Goal: Task Accomplishment & Management: Use online tool/utility

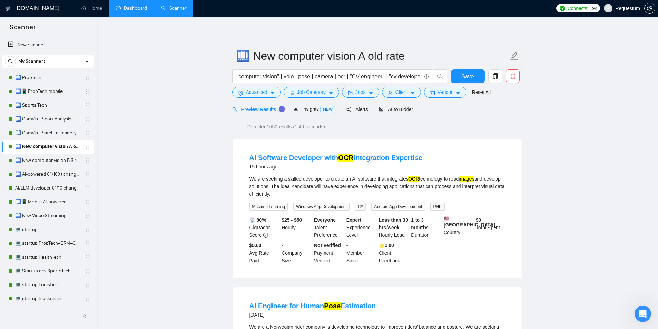
click at [128, 7] on link "Dashboard" at bounding box center [131, 8] width 31 height 6
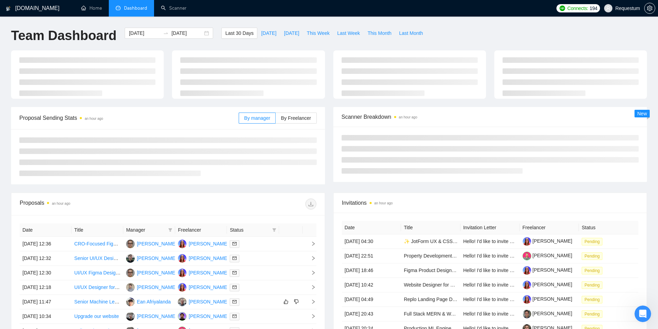
type input "[DATE]"
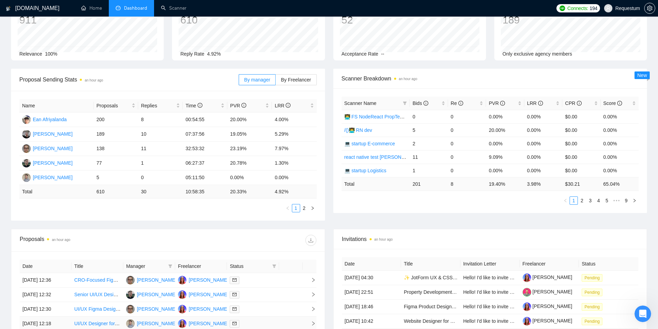
scroll to position [138, 0]
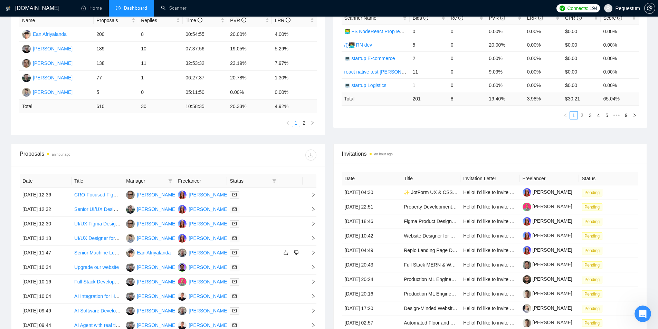
click at [143, 182] on span "Manager" at bounding box center [145, 181] width 39 height 8
click at [168, 179] on icon "filter" at bounding box center [170, 181] width 4 height 4
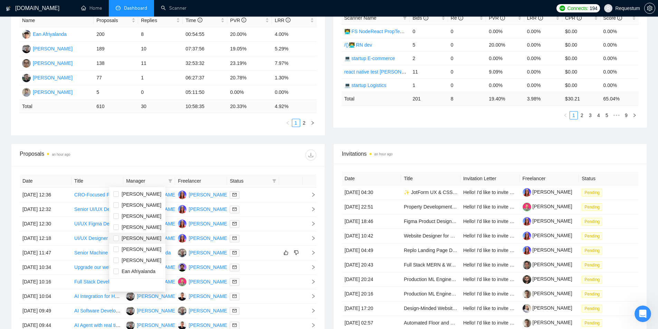
click at [145, 238] on span "[PERSON_NAME]" at bounding box center [142, 239] width 40 height 6
checkbox input "true"
click at [191, 156] on div at bounding box center [242, 155] width 148 height 11
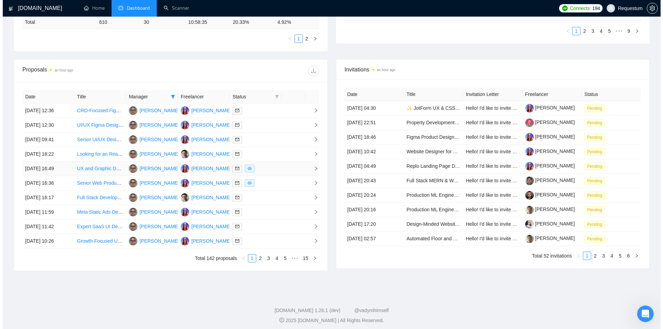
scroll to position [226, 0]
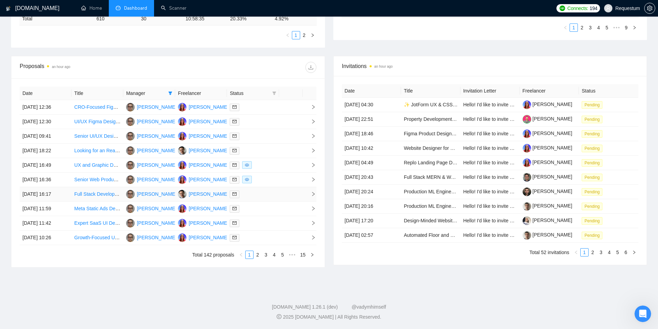
click at [98, 193] on link "Full Stack Developer – Part-Time (24 hours/week)" at bounding box center [127, 194] width 107 height 6
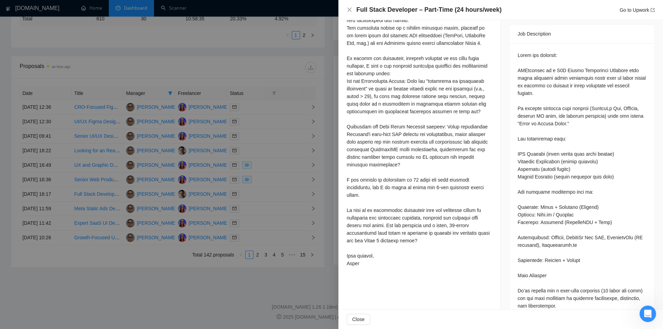
scroll to position [207, 0]
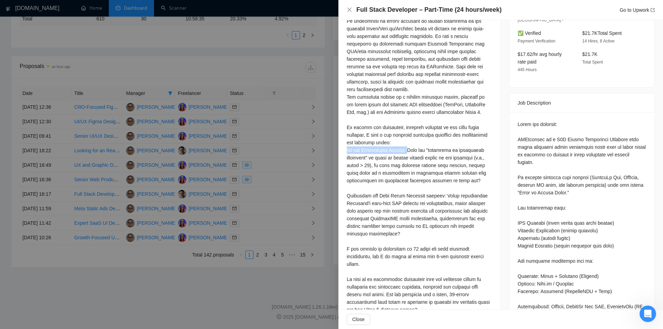
drag, startPoint x: 408, startPoint y: 150, endPoint x: 345, endPoint y: 149, distance: 63.6
click at [345, 149] on div "Cover Letter" at bounding box center [420, 147] width 162 height 401
click at [359, 148] on div at bounding box center [419, 154] width 145 height 365
drag, startPoint x: 345, startPoint y: 151, endPoint x: 407, endPoint y: 153, distance: 61.9
click at [407, 153] on div "Cover Letter" at bounding box center [420, 147] width 162 height 401
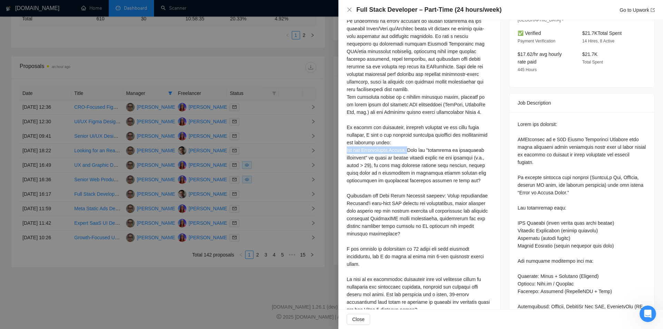
click at [407, 153] on div at bounding box center [419, 154] width 145 height 365
drag, startPoint x: 408, startPoint y: 152, endPoint x: 358, endPoint y: 153, distance: 49.4
click at [358, 153] on div at bounding box center [419, 154] width 145 height 365
click at [352, 152] on div at bounding box center [419, 154] width 145 height 365
drag, startPoint x: 357, startPoint y: 150, endPoint x: 407, endPoint y: 151, distance: 49.4
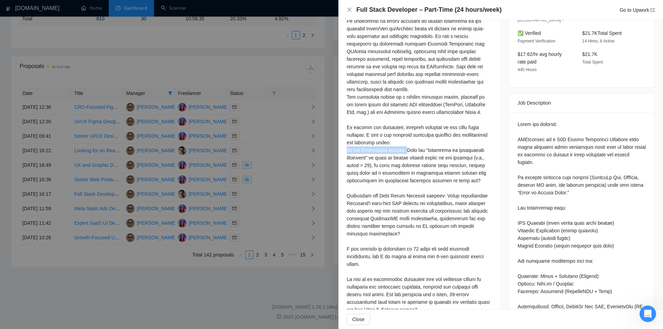
click at [407, 151] on div "Cover Letter" at bounding box center [420, 147] width 162 height 401
click at [407, 151] on div at bounding box center [419, 154] width 145 height 365
drag, startPoint x: 406, startPoint y: 149, endPoint x: 344, endPoint y: 151, distance: 62.2
click at [344, 151] on div "Cover Letter" at bounding box center [420, 147] width 162 height 401
click at [389, 152] on div at bounding box center [419, 154] width 145 height 365
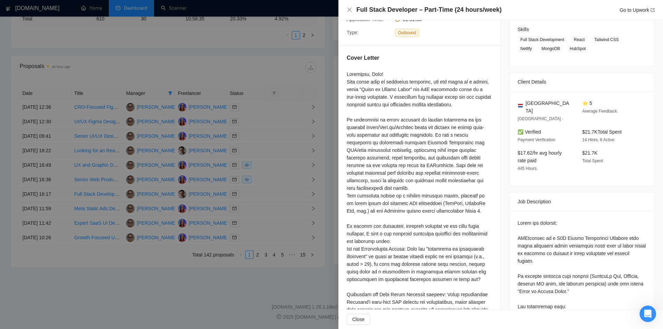
scroll to position [104, 0]
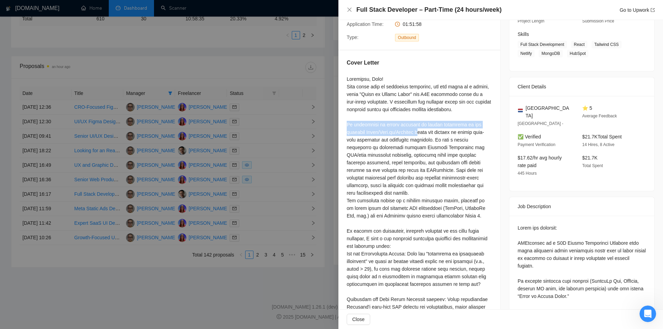
drag, startPoint x: 347, startPoint y: 124, endPoint x: 420, endPoint y: 129, distance: 73.1
click at [420, 129] on div at bounding box center [419, 257] width 145 height 365
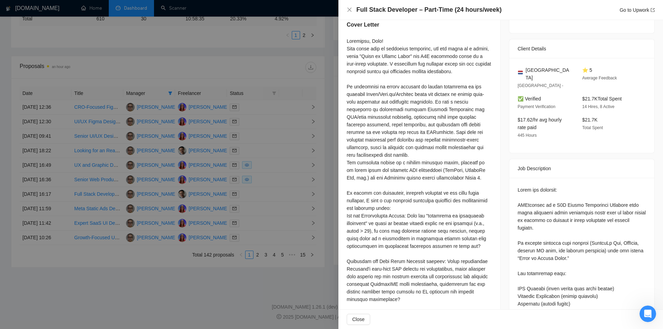
scroll to position [173, 0]
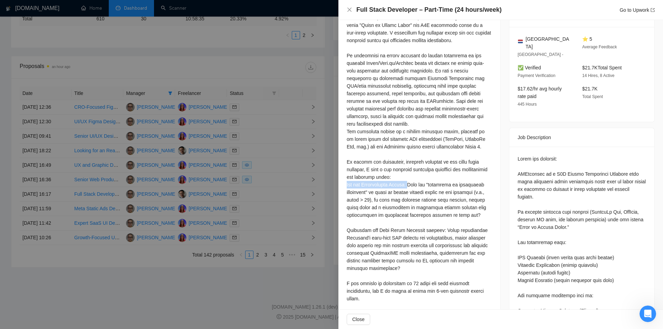
drag, startPoint x: 345, startPoint y: 185, endPoint x: 407, endPoint y: 185, distance: 61.1
click at [407, 185] on div "Cover Letter" at bounding box center [420, 181] width 162 height 401
click at [407, 185] on div at bounding box center [419, 188] width 145 height 365
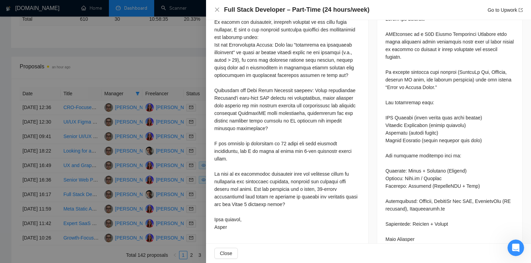
scroll to position [304, 0]
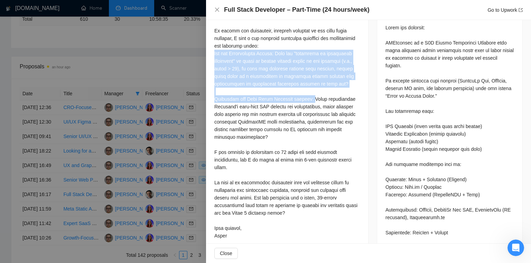
drag, startPoint x: 212, startPoint y: 55, endPoint x: 309, endPoint y: 100, distance: 106.8
click at [309, 100] on div "Cover Letter" at bounding box center [287, 50] width 162 height 401
click at [309, 100] on div at bounding box center [286, 57] width 145 height 365
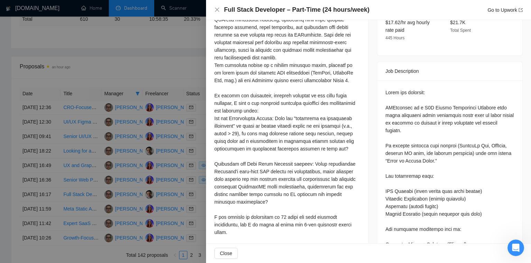
scroll to position [249, 0]
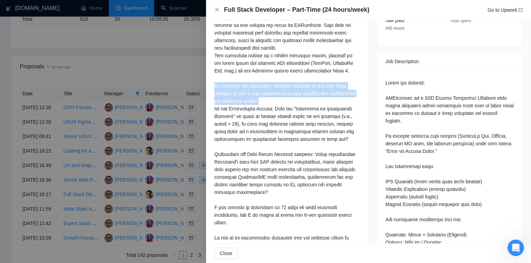
drag, startPoint x: 212, startPoint y: 86, endPoint x: 283, endPoint y: 100, distance: 72.6
click at [283, 100] on div "Cover Letter" at bounding box center [287, 105] width 162 height 401
click at [283, 100] on div at bounding box center [286, 112] width 145 height 365
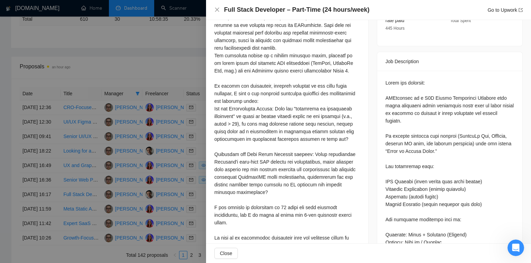
click at [258, 101] on div at bounding box center [286, 112] width 145 height 365
drag, startPoint x: 274, startPoint y: 110, endPoint x: 213, endPoint y: 111, distance: 60.8
click at [213, 111] on div "Cover Letter" at bounding box center [287, 105] width 162 height 401
click at [274, 165] on div at bounding box center [286, 112] width 145 height 365
drag, startPoint x: 307, startPoint y: 155, endPoint x: 214, endPoint y: 155, distance: 92.6
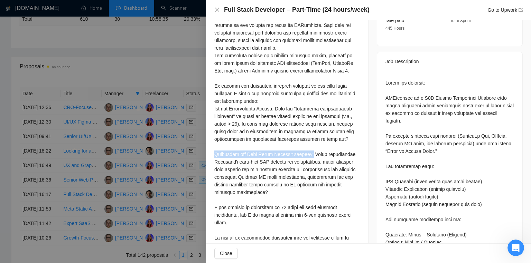
click at [214, 155] on div at bounding box center [286, 112] width 145 height 365
click at [268, 158] on div at bounding box center [286, 112] width 145 height 365
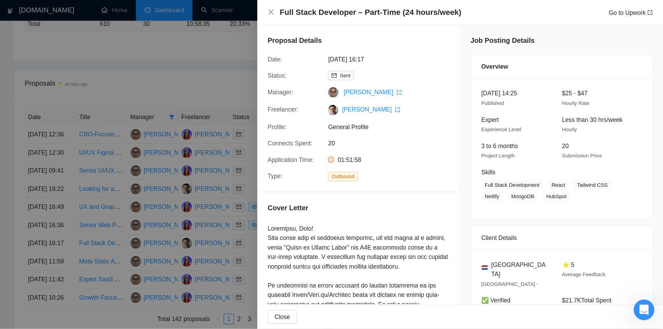
scroll to position [226, 0]
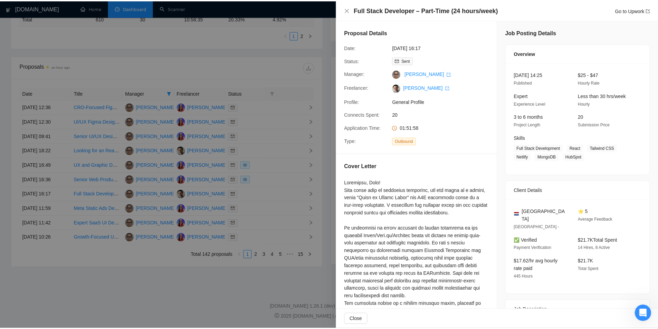
scroll to position [193, 0]
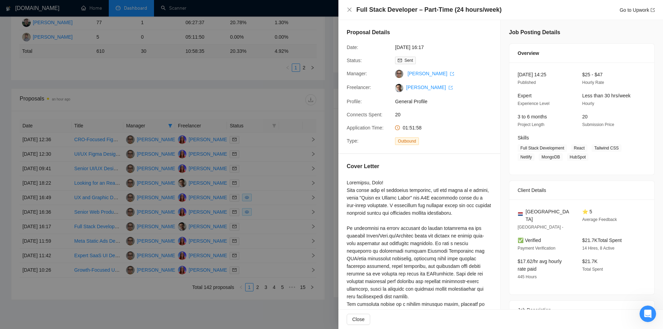
click at [221, 174] on div at bounding box center [331, 164] width 663 height 329
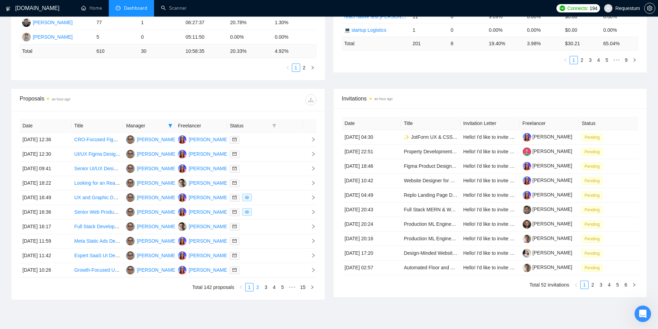
click at [259, 287] on link "2" at bounding box center [258, 288] width 8 height 8
click at [249, 287] on link "1" at bounding box center [250, 288] width 8 height 8
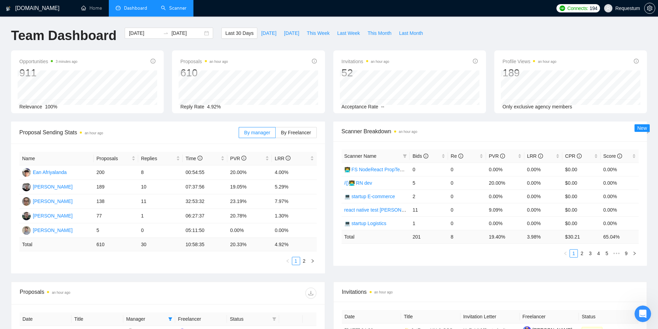
click at [162, 7] on link "Scanner" at bounding box center [174, 8] width 26 height 6
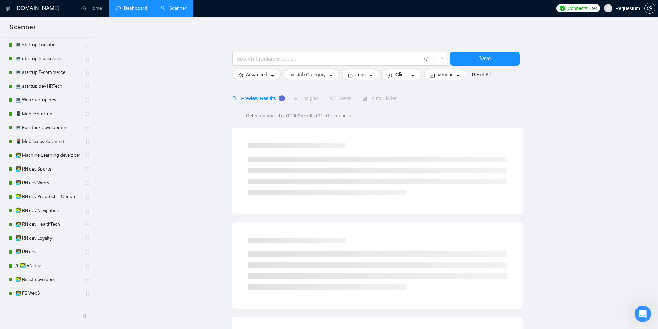
scroll to position [276, 0]
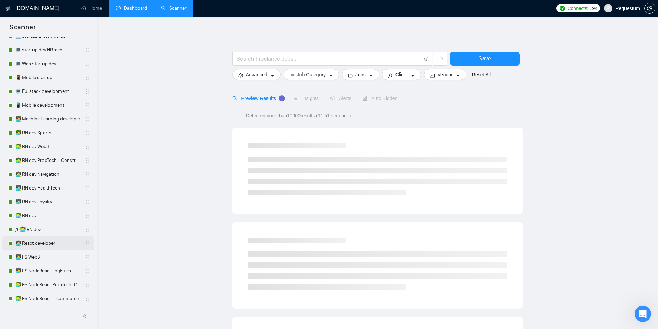
click at [47, 246] on link "👨‍💻 React developer" at bounding box center [48, 244] width 66 height 14
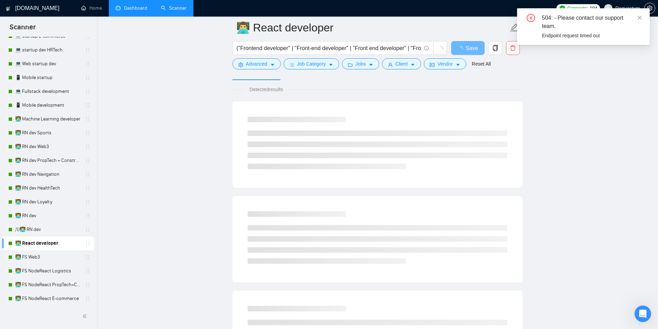
scroll to position [104, 0]
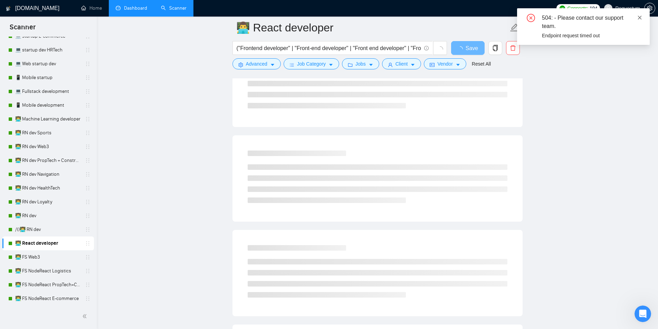
click at [640, 16] on icon "close" at bounding box center [639, 17] width 5 height 5
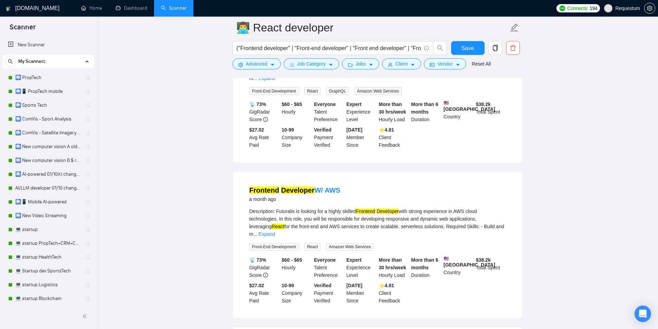
scroll to position [1196, 0]
click at [265, 64] on span "Advanced" at bounding box center [256, 64] width 21 height 8
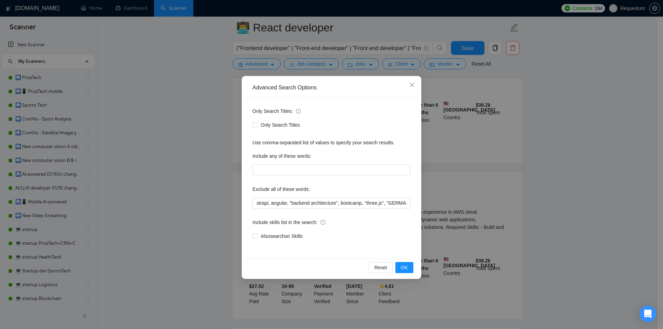
click at [178, 124] on div "Advanced Search Options Only Search Titles: Only Search Titles Use comma-separa…" at bounding box center [331, 164] width 663 height 329
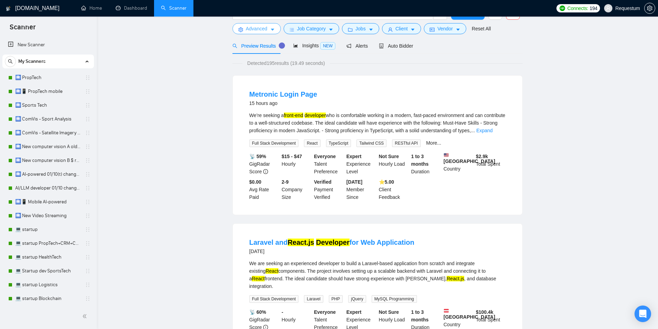
scroll to position [0, 0]
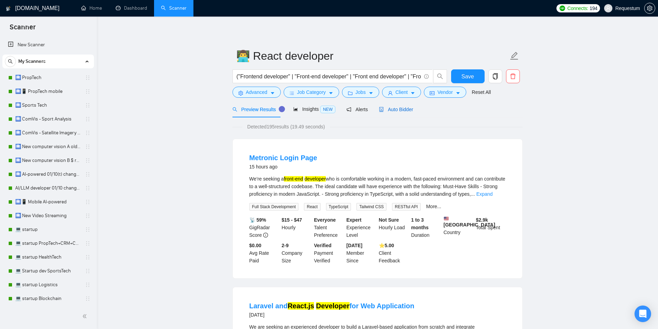
click at [398, 109] on span "Auto Bidder" at bounding box center [396, 110] width 34 height 6
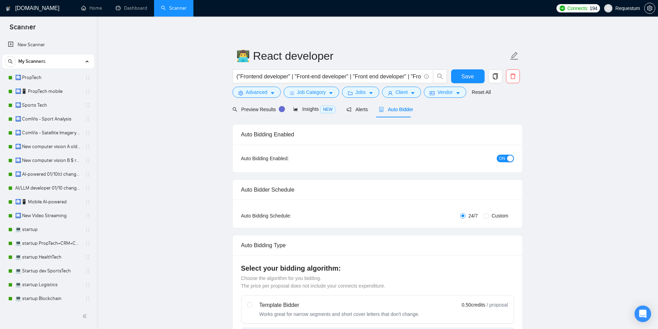
checkbox input "true"
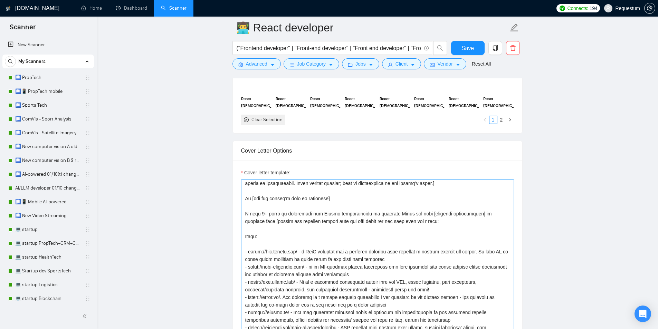
scroll to position [69, 0]
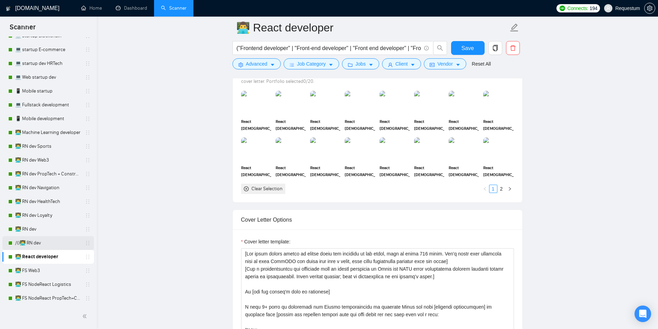
scroll to position [276, 0]
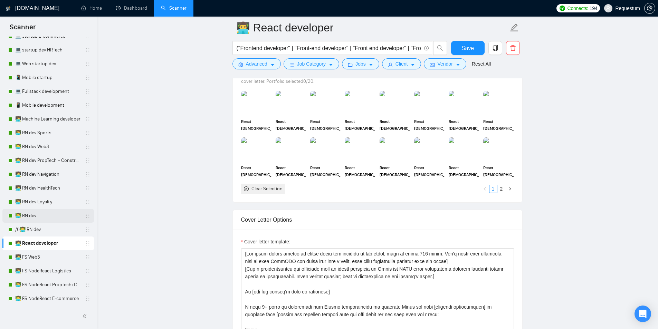
click at [32, 213] on link "👨‍💻 RN dev" at bounding box center [48, 216] width 66 height 14
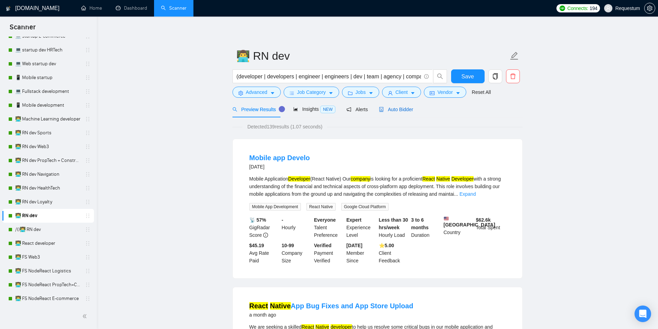
click at [393, 109] on span "Auto Bidder" at bounding box center [396, 110] width 34 height 6
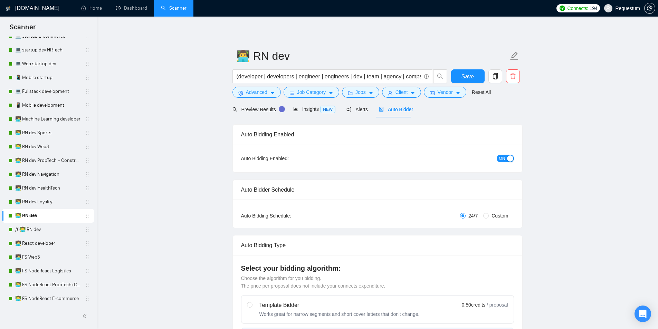
checkbox input "true"
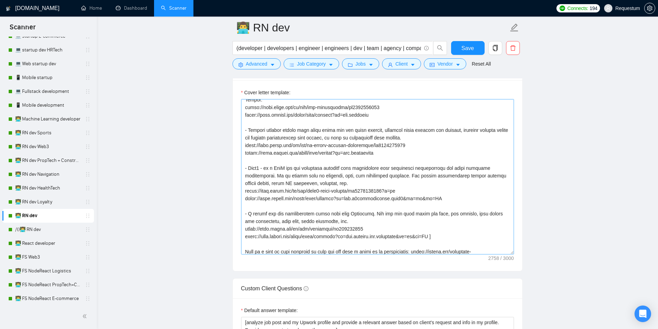
scroll to position [173, 0]
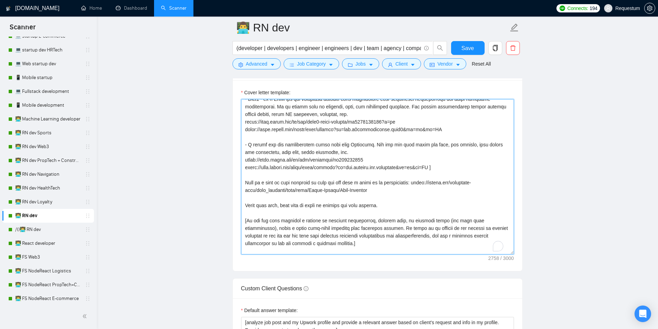
drag, startPoint x: 245, startPoint y: 182, endPoint x: 387, endPoint y: 192, distance: 143.0
click at [387, 192] on textarea "Cover letter template:" at bounding box center [377, 176] width 273 height 155
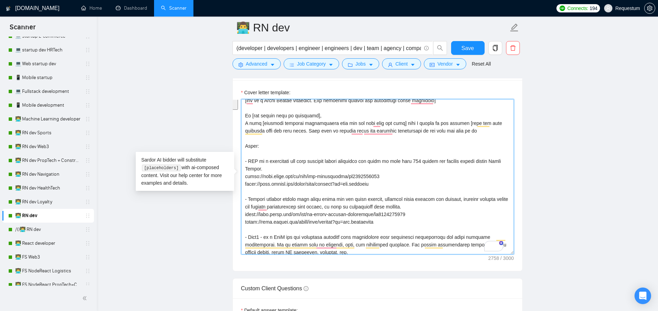
scroll to position [104, 0]
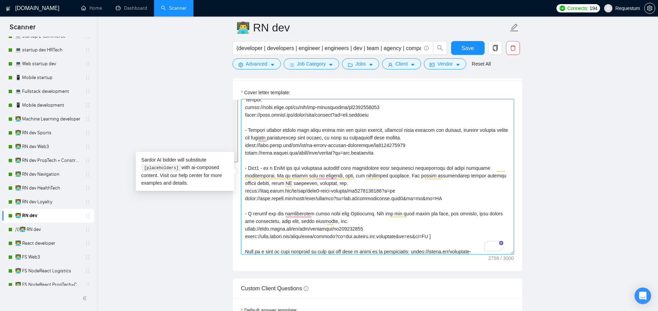
drag, startPoint x: 245, startPoint y: 181, endPoint x: 430, endPoint y: 234, distance: 192.6
click at [430, 234] on textarea "Cover letter template:" at bounding box center [377, 176] width 273 height 155
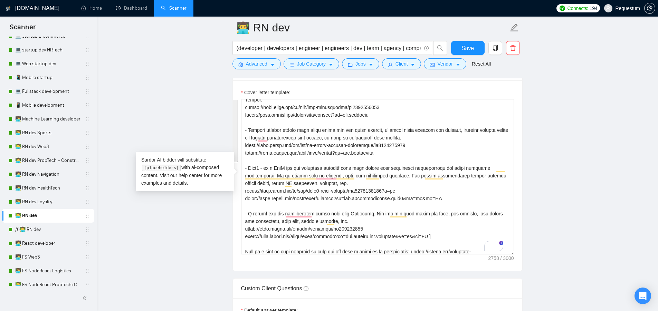
click at [572, 61] on main "👨‍💻 RN dev (developer | developers | engineer | engineers | dev | team | agency…" at bounding box center [377, 271] width 539 height 2076
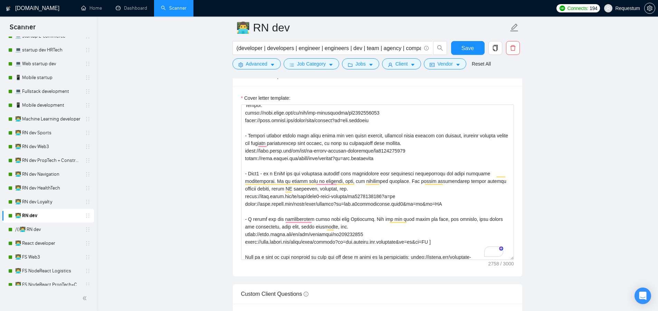
scroll to position [656, 0]
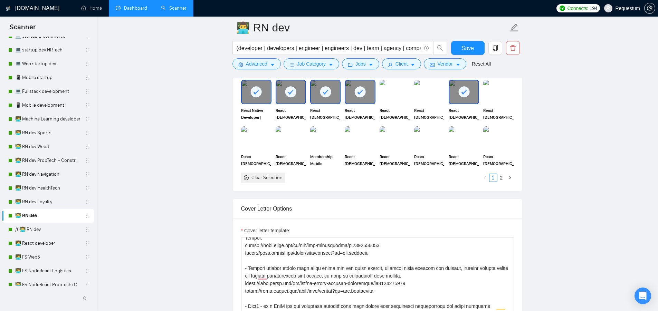
click at [130, 11] on link "Dashboard" at bounding box center [131, 8] width 31 height 6
